Goal: Navigation & Orientation: Find specific page/section

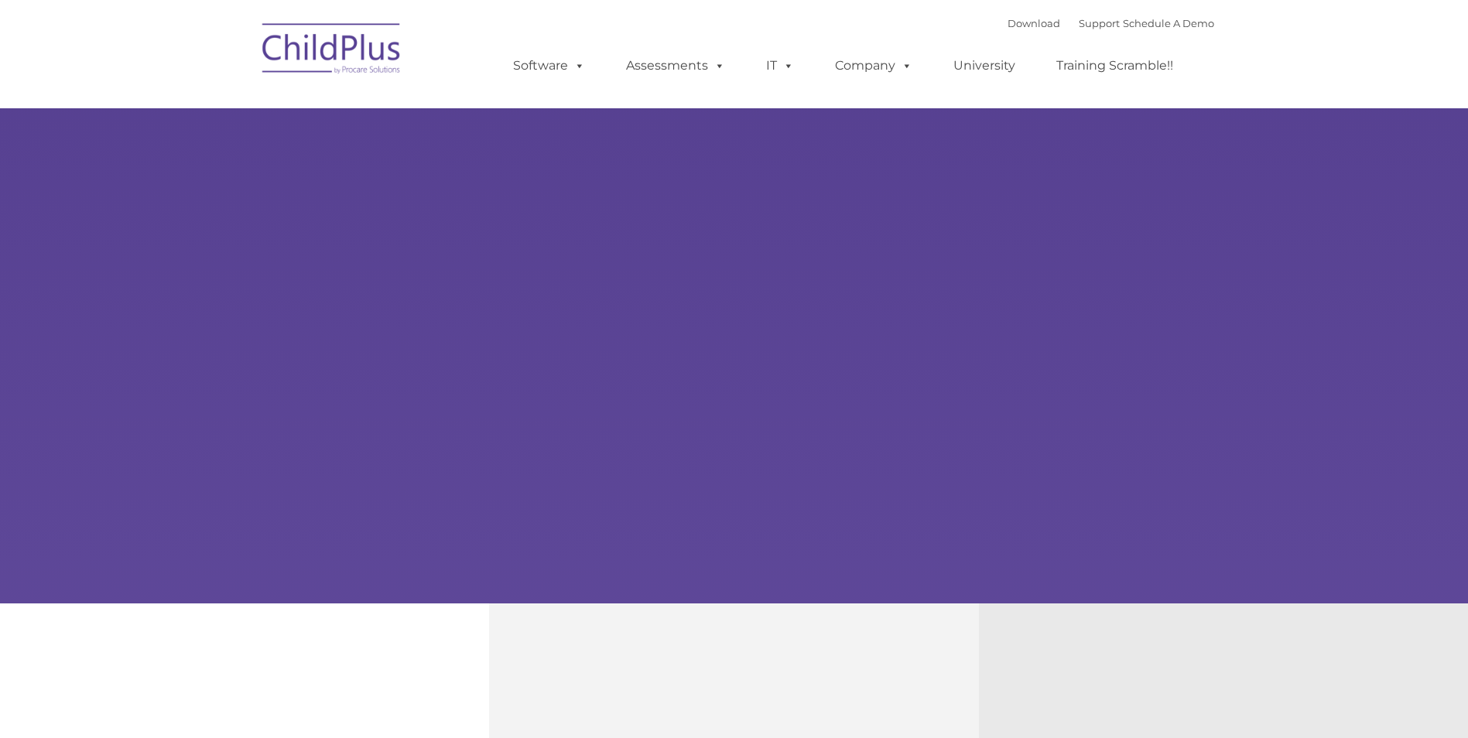
type input ""
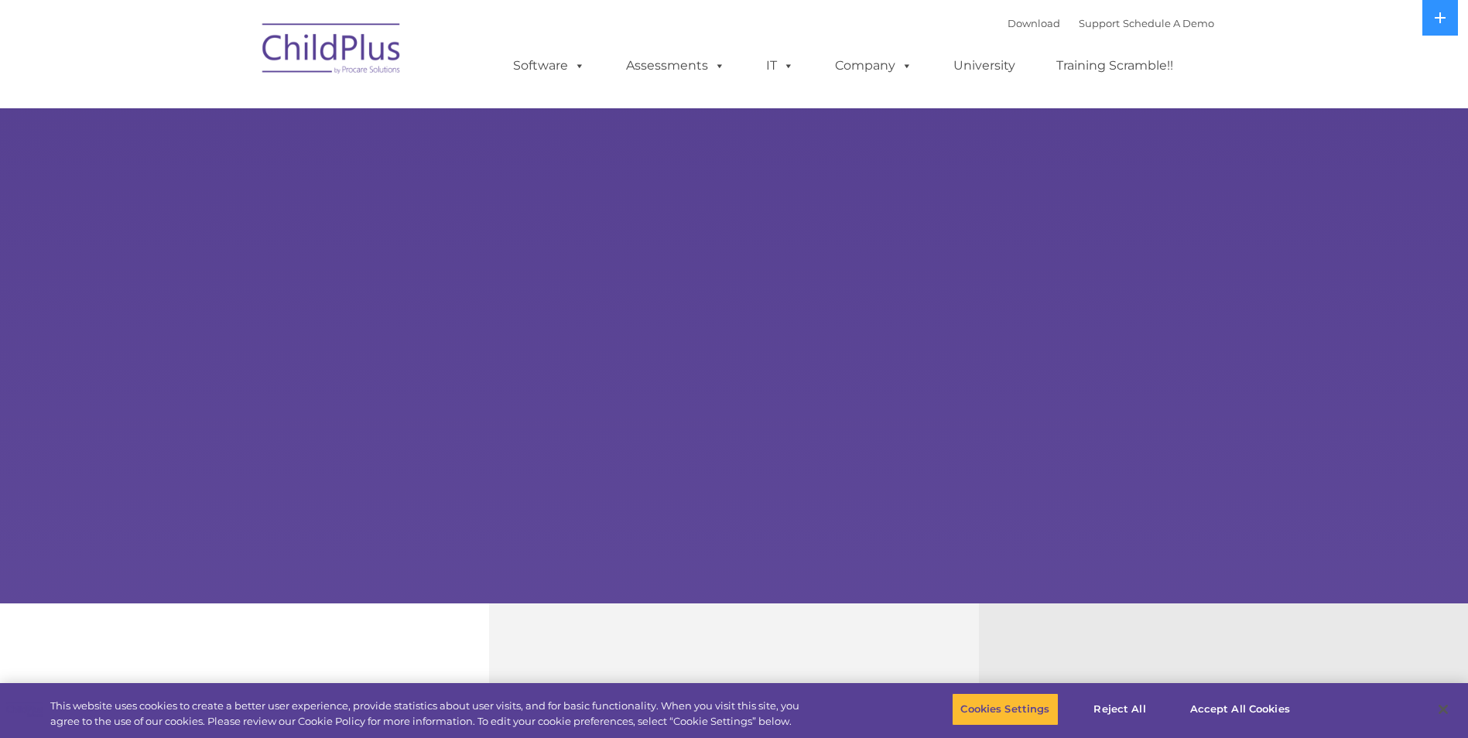
select select "MEDIUM"
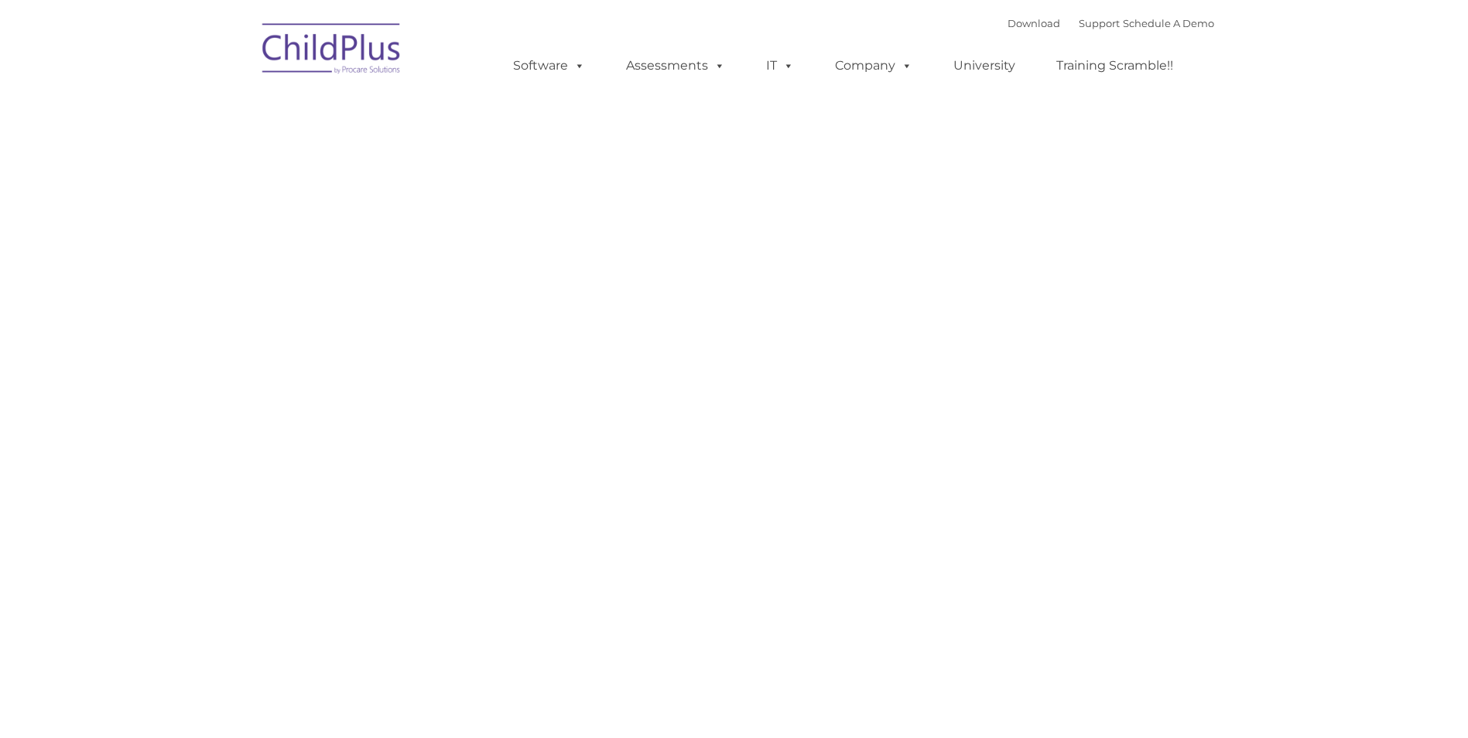
type input ""
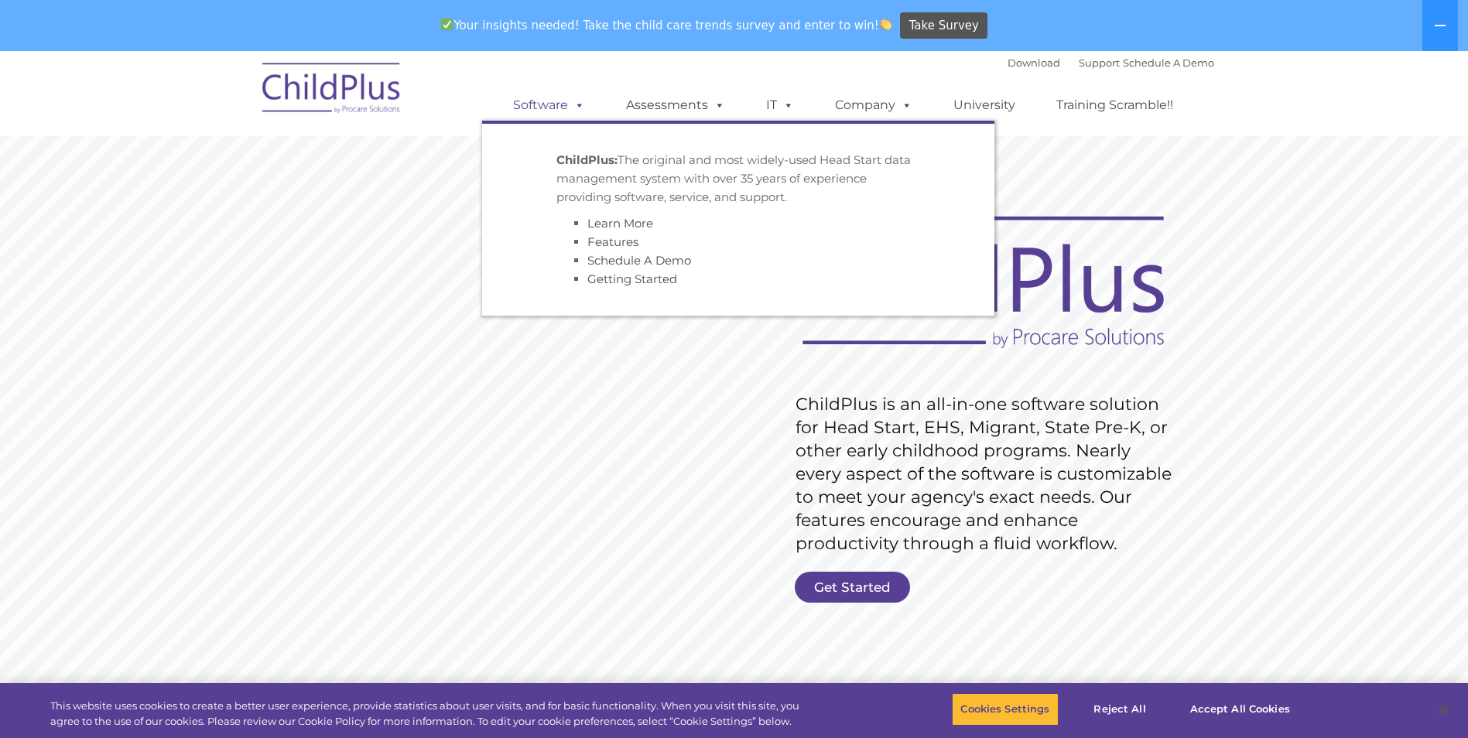
click at [587, 100] on link "Software" at bounding box center [549, 105] width 103 height 31
